Goal: Task Accomplishment & Management: Complete application form

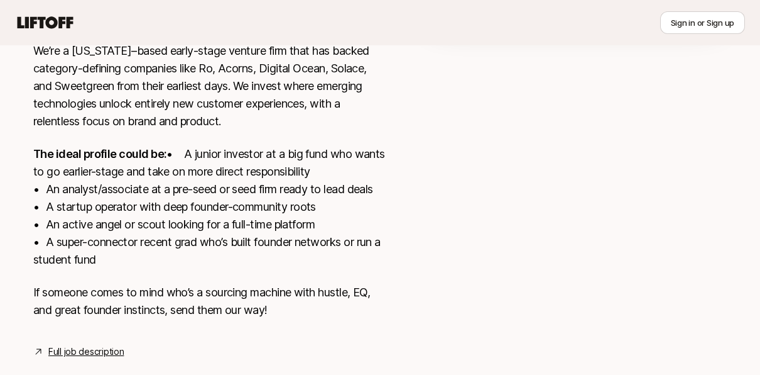
scroll to position [404, 0]
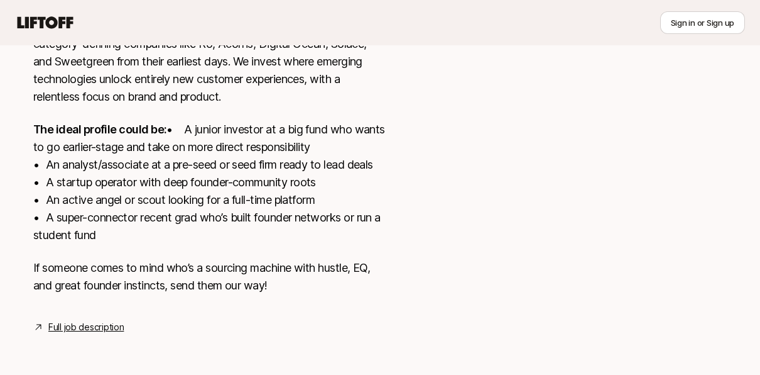
click at [100, 328] on link "Full job description" at bounding box center [85, 326] width 75 height 15
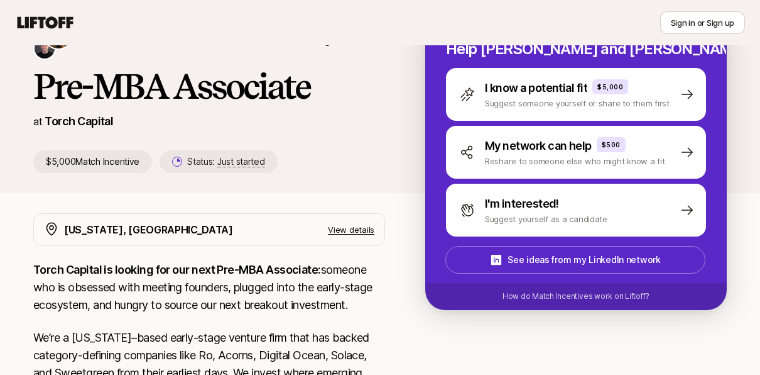
scroll to position [80, 0]
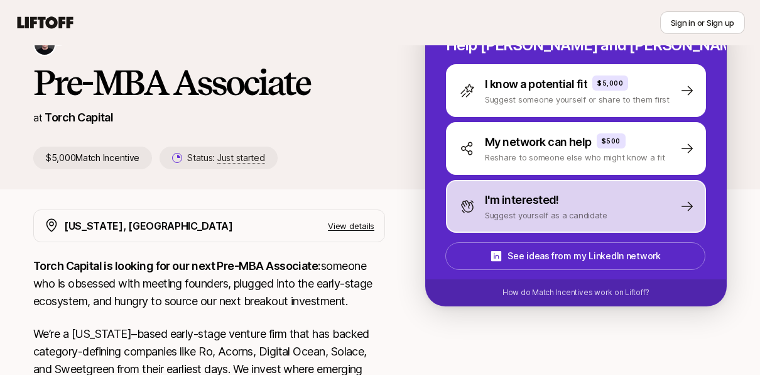
click at [540, 214] on p "Suggest yourself as a candidate" at bounding box center [546, 215] width 123 height 13
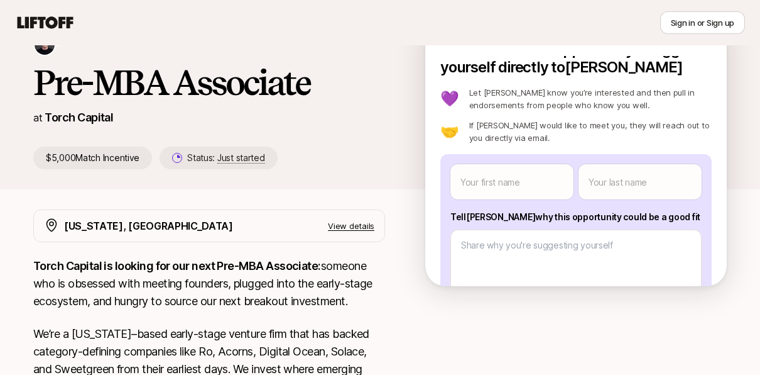
scroll to position [18, 0]
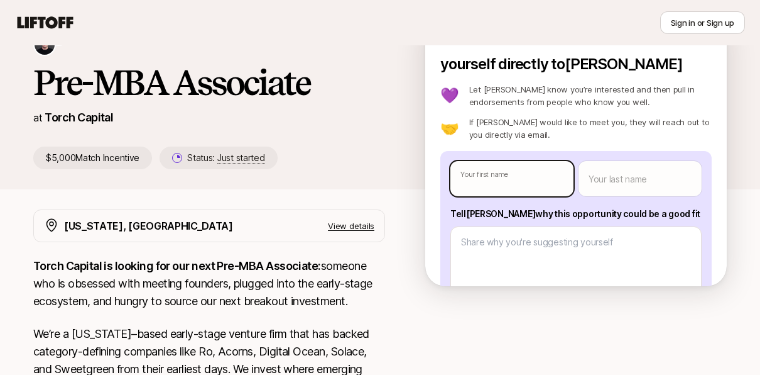
type textarea "x"
click at [495, 172] on body "New to Liftoff? See how it works Sign in or Sign up Sign in or Sign up [PERSON_…" at bounding box center [380, 107] width 760 height 375
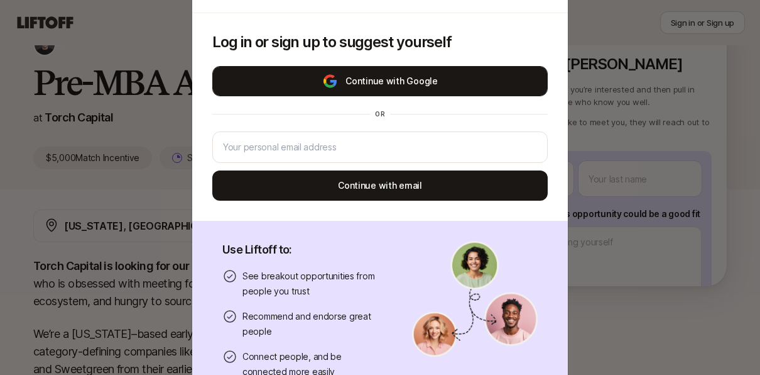
click at [438, 81] on button "Continue with Google" at bounding box center [380, 81] width 336 height 30
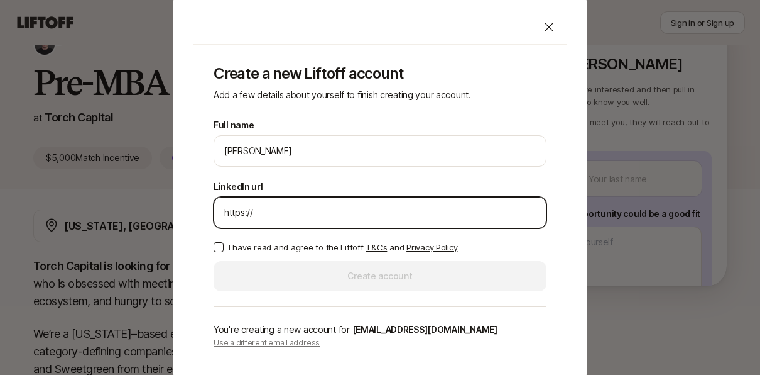
paste input "[DOMAIN_NAME][URL]"
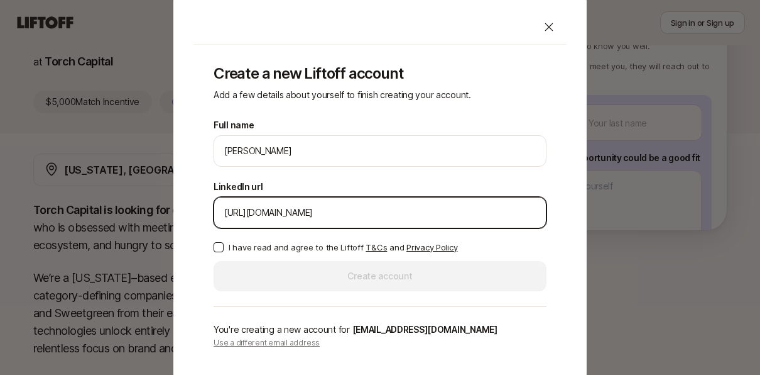
type input "[URL][DOMAIN_NAME]"
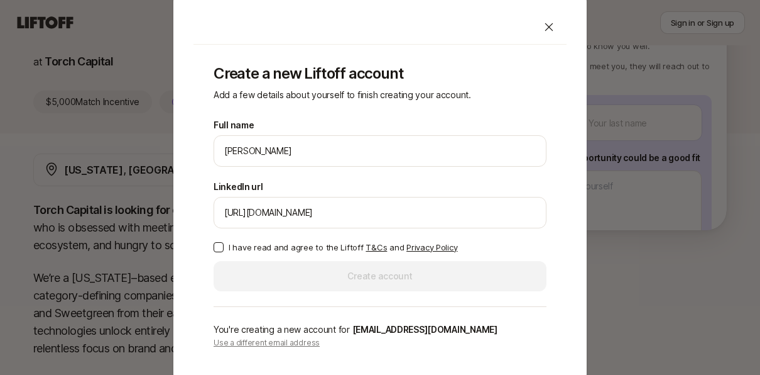
click at [244, 249] on p "I have read and agree to the Liftoff T&Cs and Privacy Policy" at bounding box center [343, 247] width 229 height 13
click at [224, 249] on button "I have read and agree to the Liftoff T&Cs and Privacy Policy" at bounding box center [219, 247] width 10 height 10
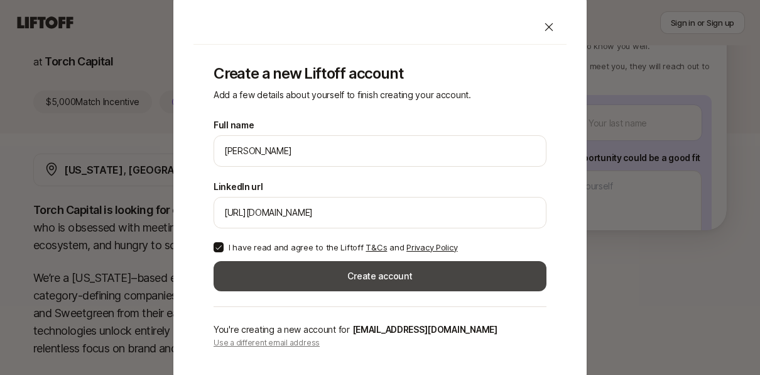
click at [298, 282] on button "Create account" at bounding box center [380, 276] width 333 height 30
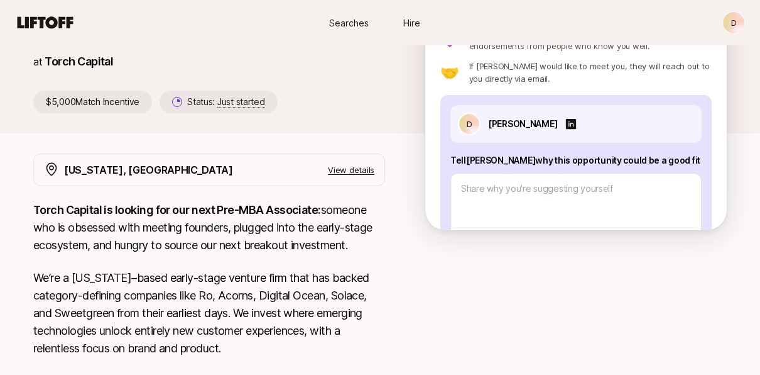
type textarea "x"
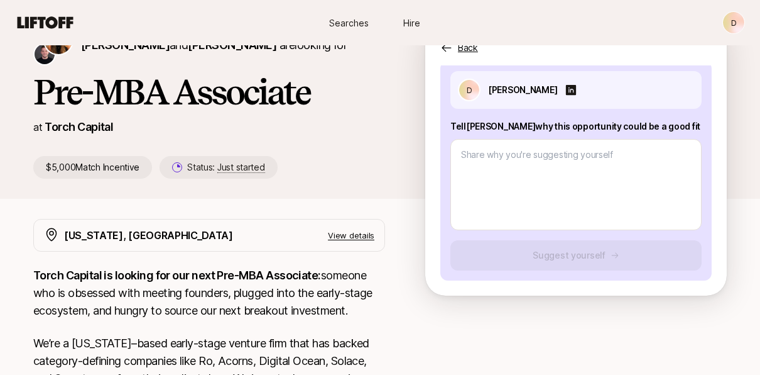
scroll to position [75, 0]
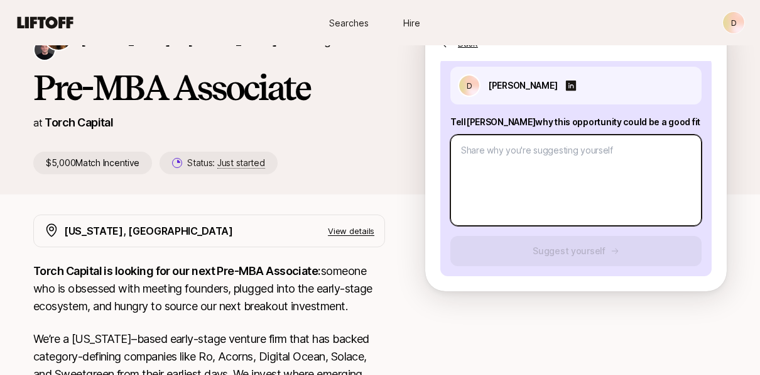
click at [557, 197] on textarea at bounding box center [576, 179] width 251 height 91
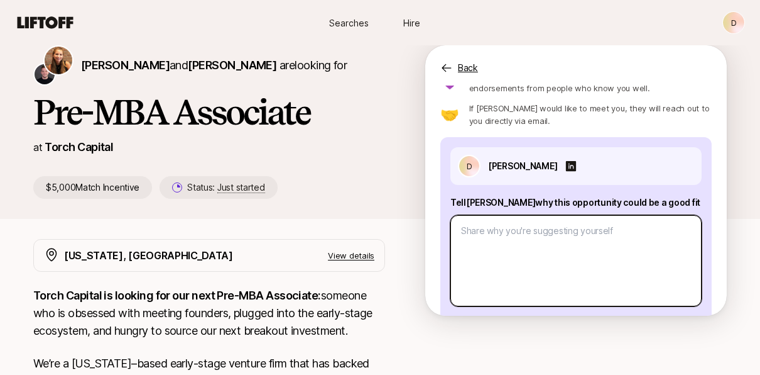
scroll to position [73, 0]
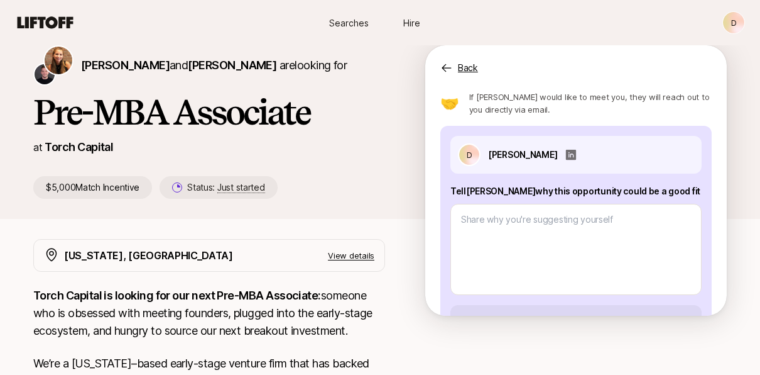
click at [566, 155] on icon at bounding box center [571, 155] width 10 height 10
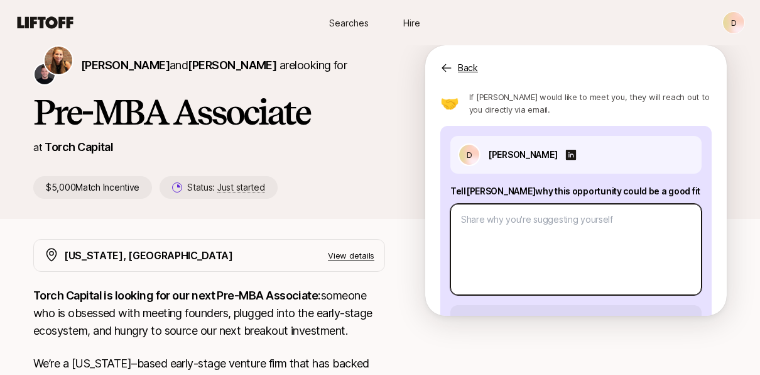
click at [510, 217] on textarea at bounding box center [576, 249] width 251 height 91
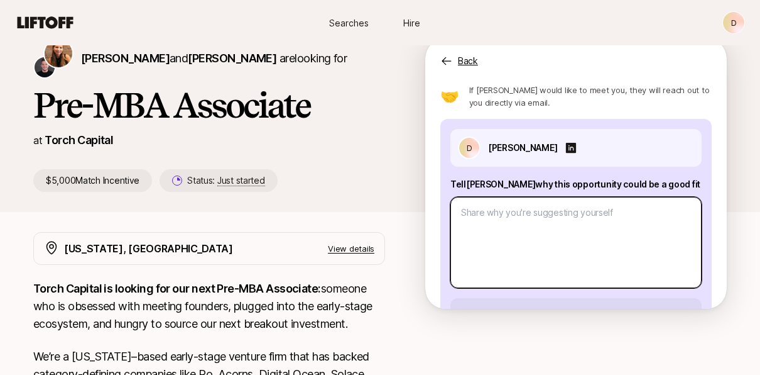
scroll to position [58, 0]
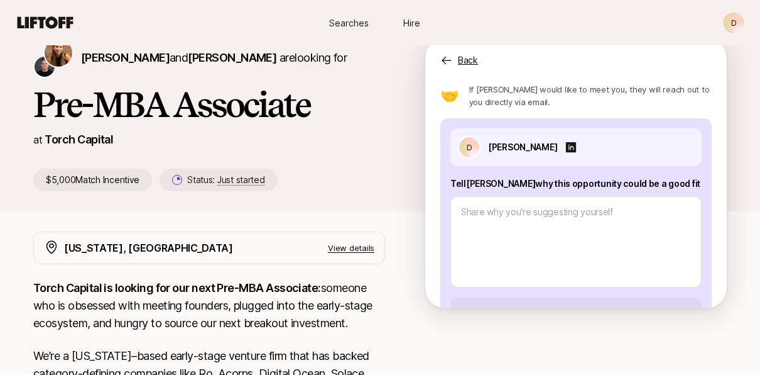
drag, startPoint x: 656, startPoint y: 185, endPoint x: 438, endPoint y: 173, distance: 218.4
click at [438, 173] on div "Interested in this opportunity? Suggest yourself directly to [PERSON_NAME] 💜 Le…" at bounding box center [576, 193] width 302 height 230
copy p "Tell [PERSON_NAME] why this opportunity could be a good fit"
